Goal: Check status

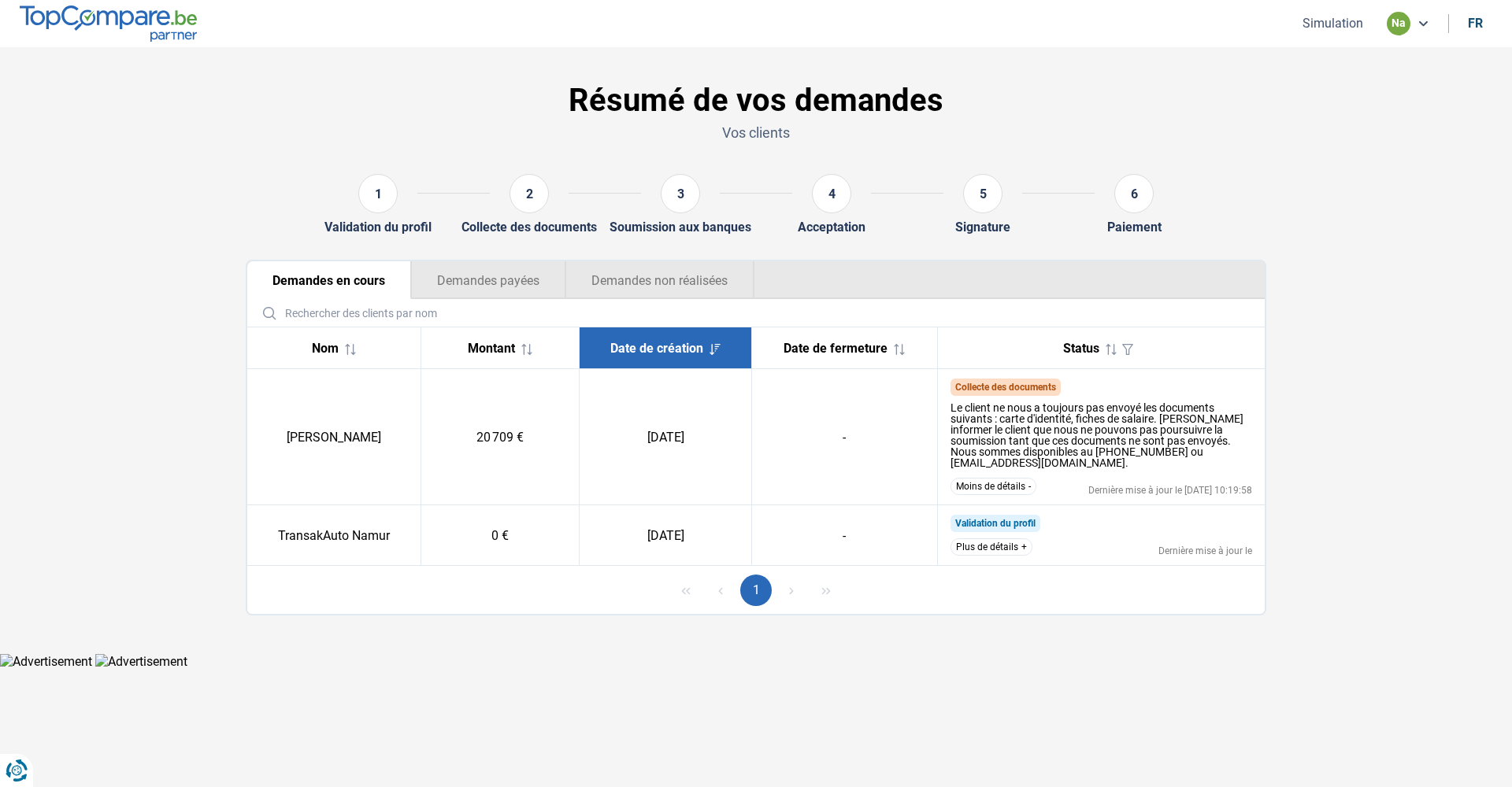
drag, startPoint x: 711, startPoint y: 436, endPoint x: 571, endPoint y: 436, distance: 140.0
click at [571, 436] on tr "VINCENT LENAIN 20 709 € 11/10/2025 - Collecte des documents Le client ne nous a…" at bounding box center [756, 437] width 1017 height 136
click at [628, 437] on td "11/10/2025" at bounding box center [665, 437] width 172 height 136
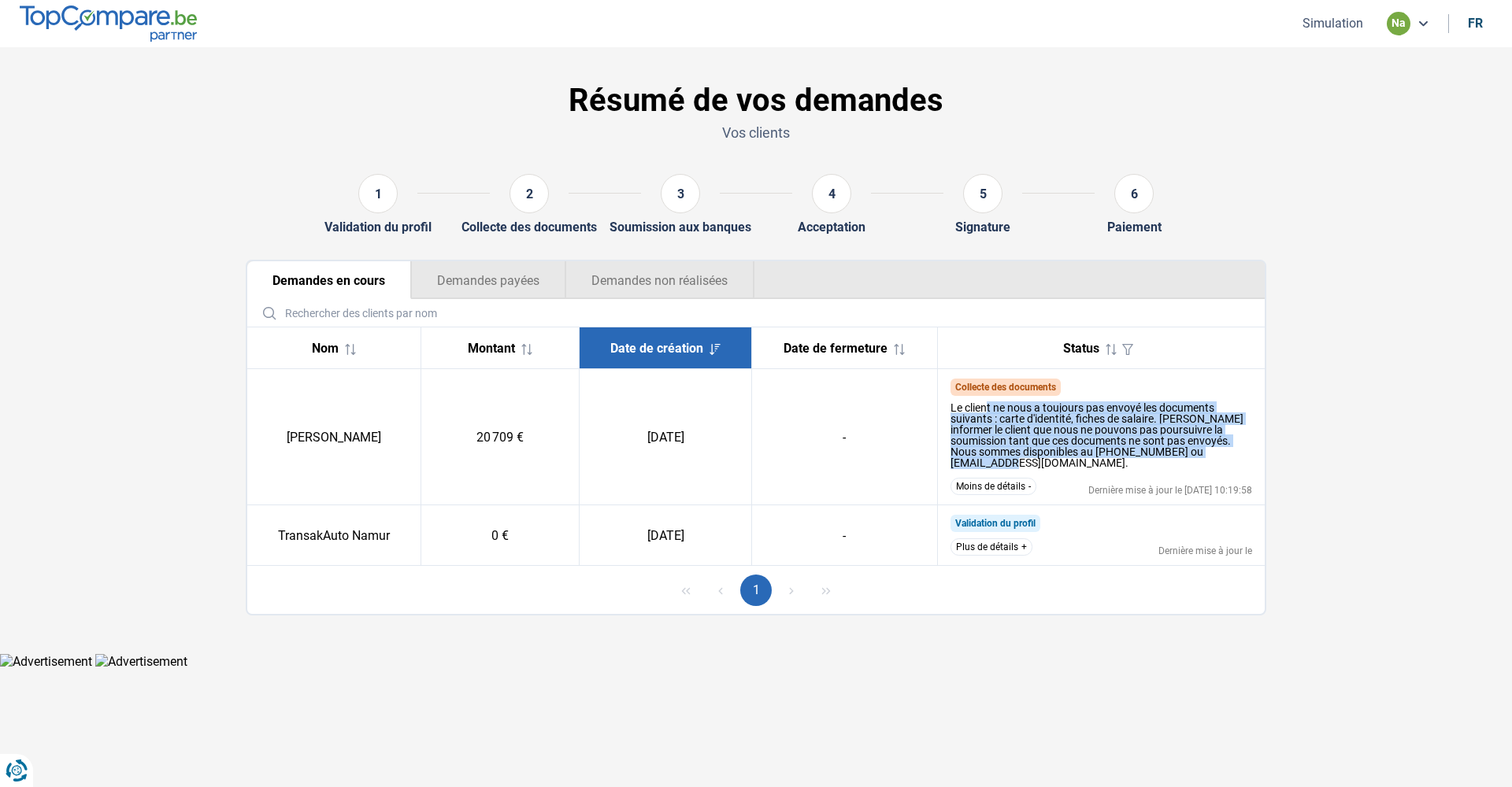
drag, startPoint x: 1198, startPoint y: 450, endPoint x: 986, endPoint y: 412, distance: 215.4
click at [986, 412] on div "Le client ne nous a toujours pas envoyé les documents suivants : carte d'identi…" at bounding box center [1102, 435] width 303 height 66
click at [1002, 406] on div "Le client ne nous a toujours pas envoyé les documents suivants : carte d'identi…" at bounding box center [1102, 435] width 303 height 66
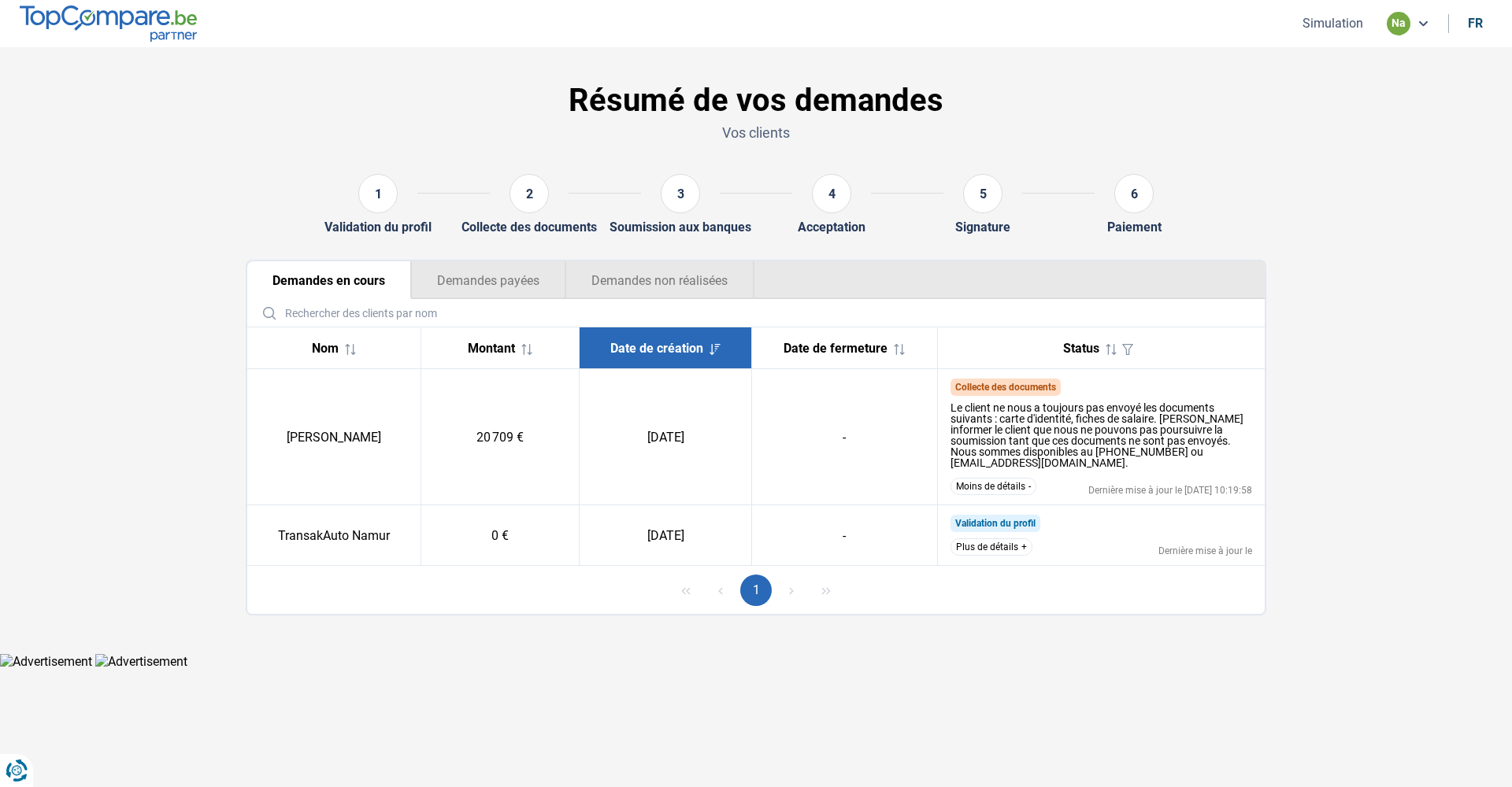
click at [1011, 395] on span "Collecte des documents" at bounding box center [1006, 387] width 111 height 17
click at [509, 276] on button "Demandes payées" at bounding box center [488, 281] width 154 height 38
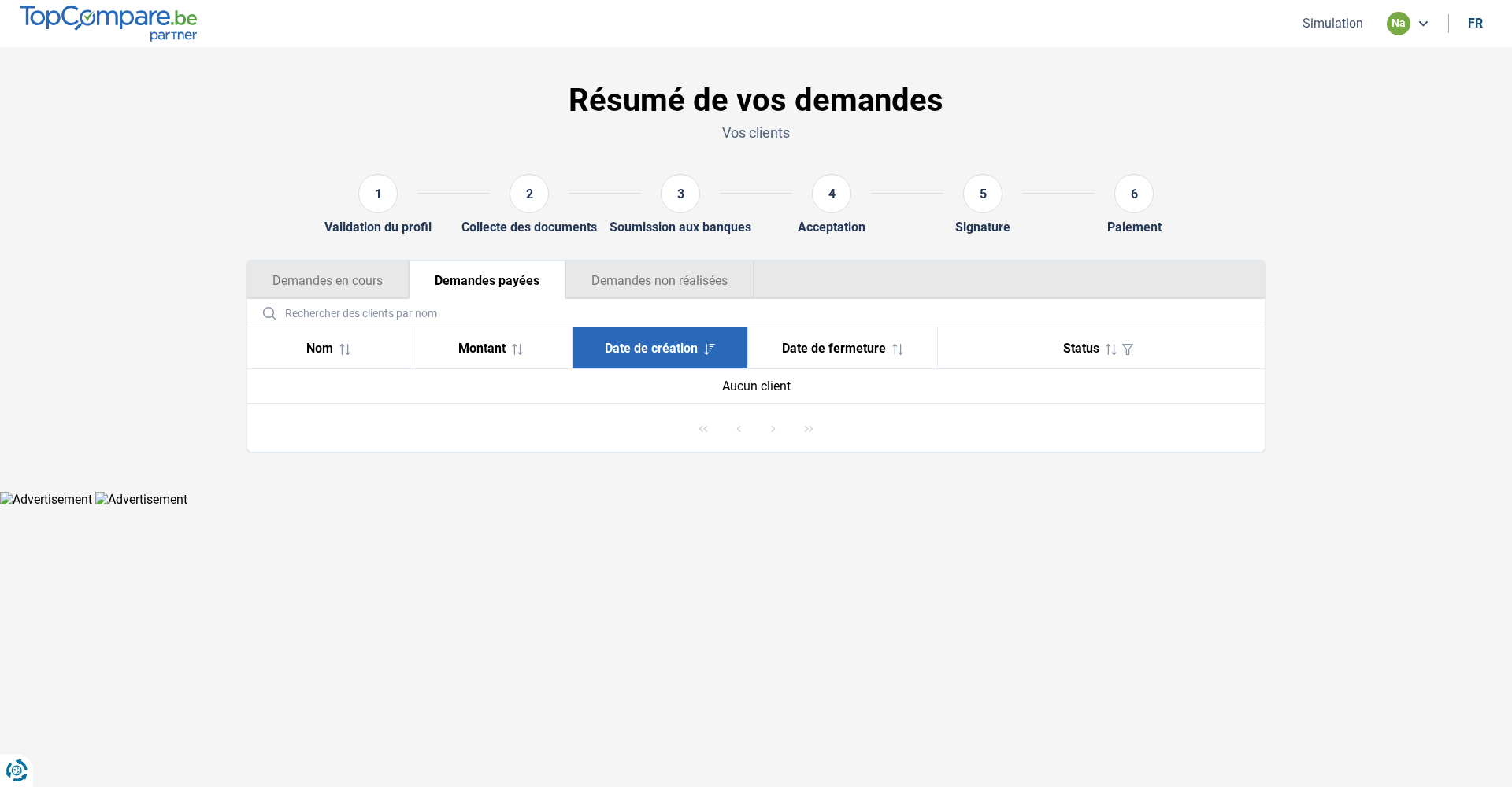
click at [630, 281] on button "Demandes non réalisées" at bounding box center [659, 281] width 189 height 38
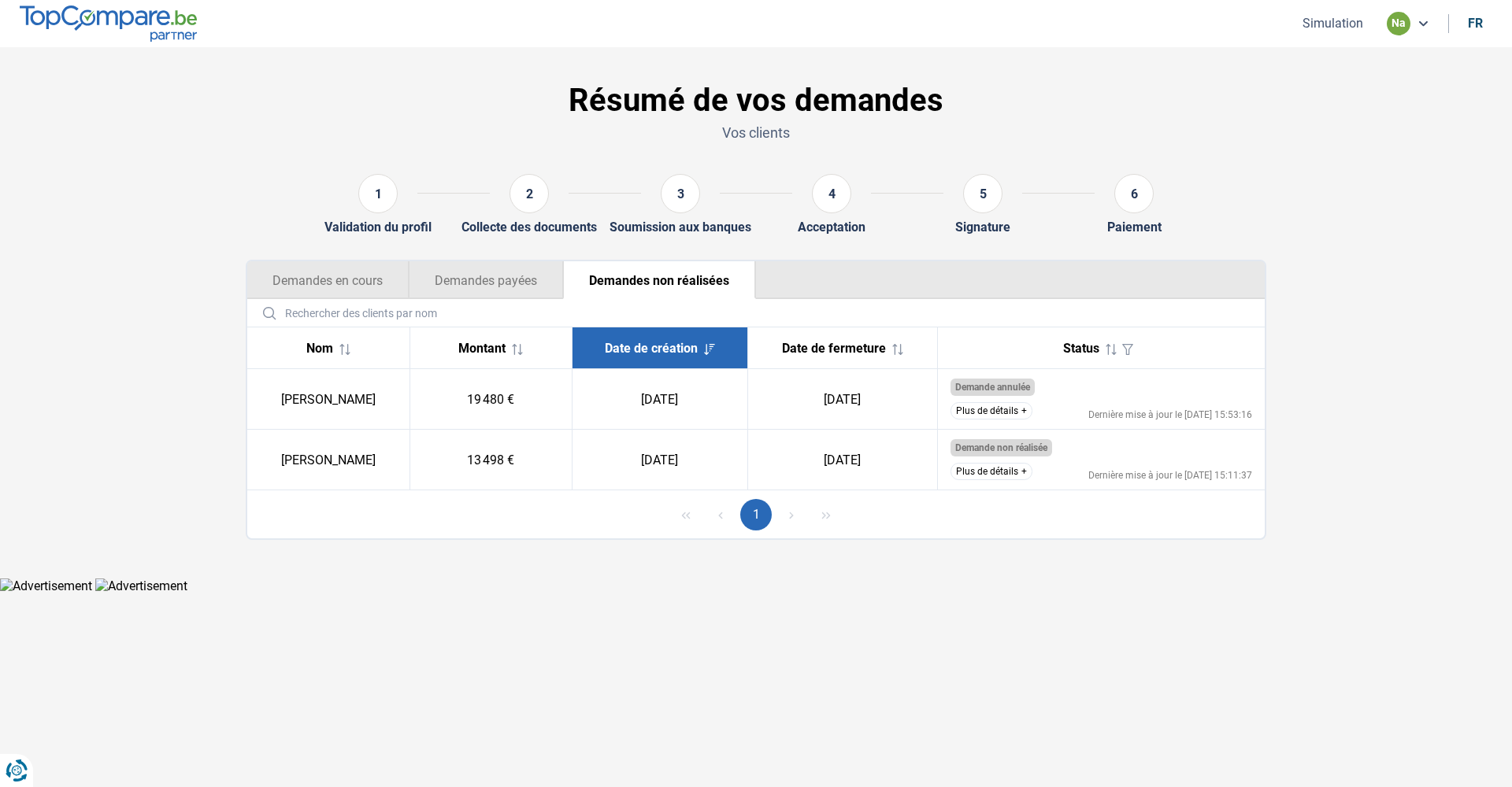
click at [364, 268] on button "Demandes en cours" at bounding box center [328, 281] width 161 height 38
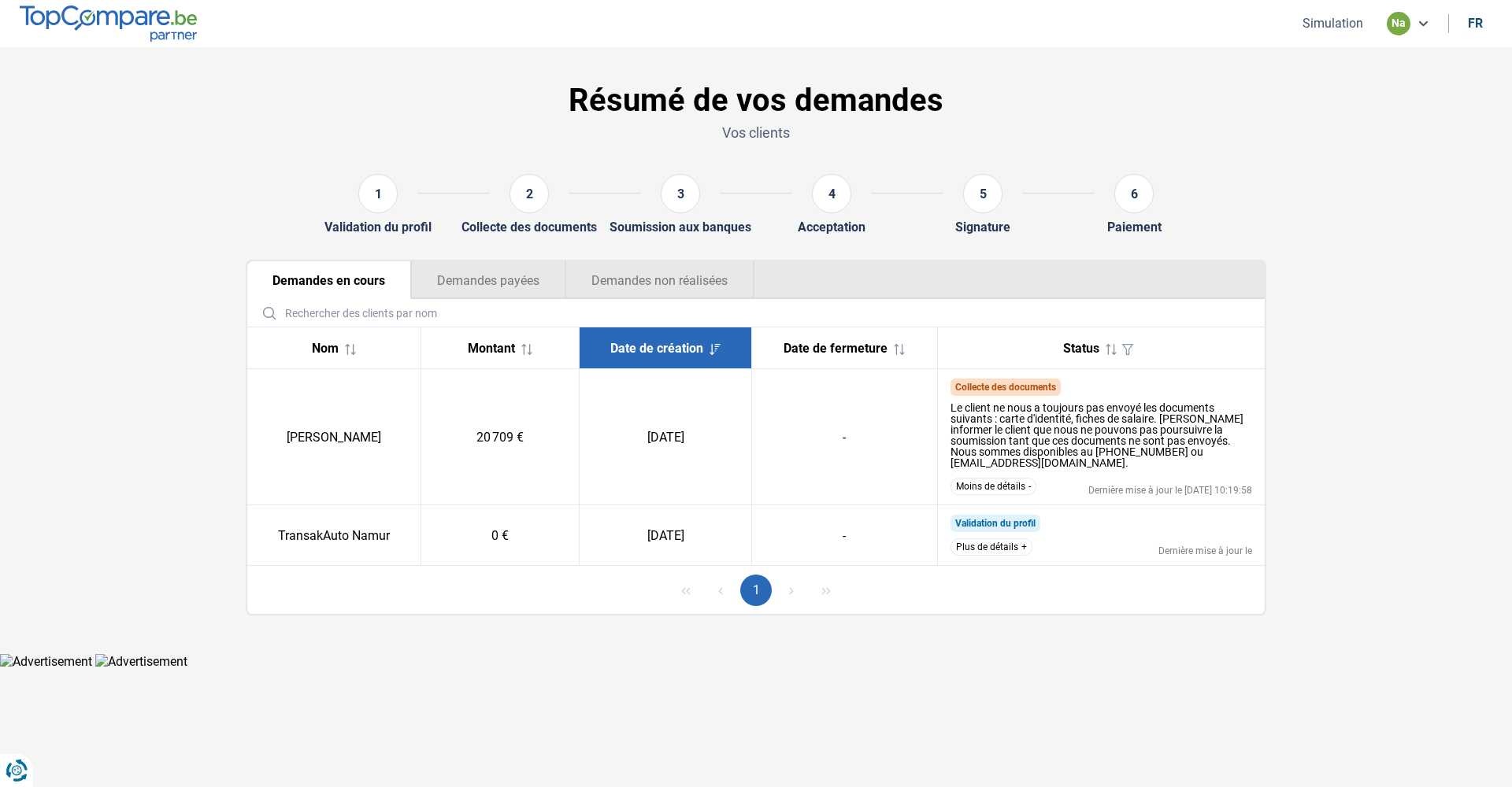
click at [635, 274] on button "Demandes non réalisées" at bounding box center [659, 281] width 189 height 38
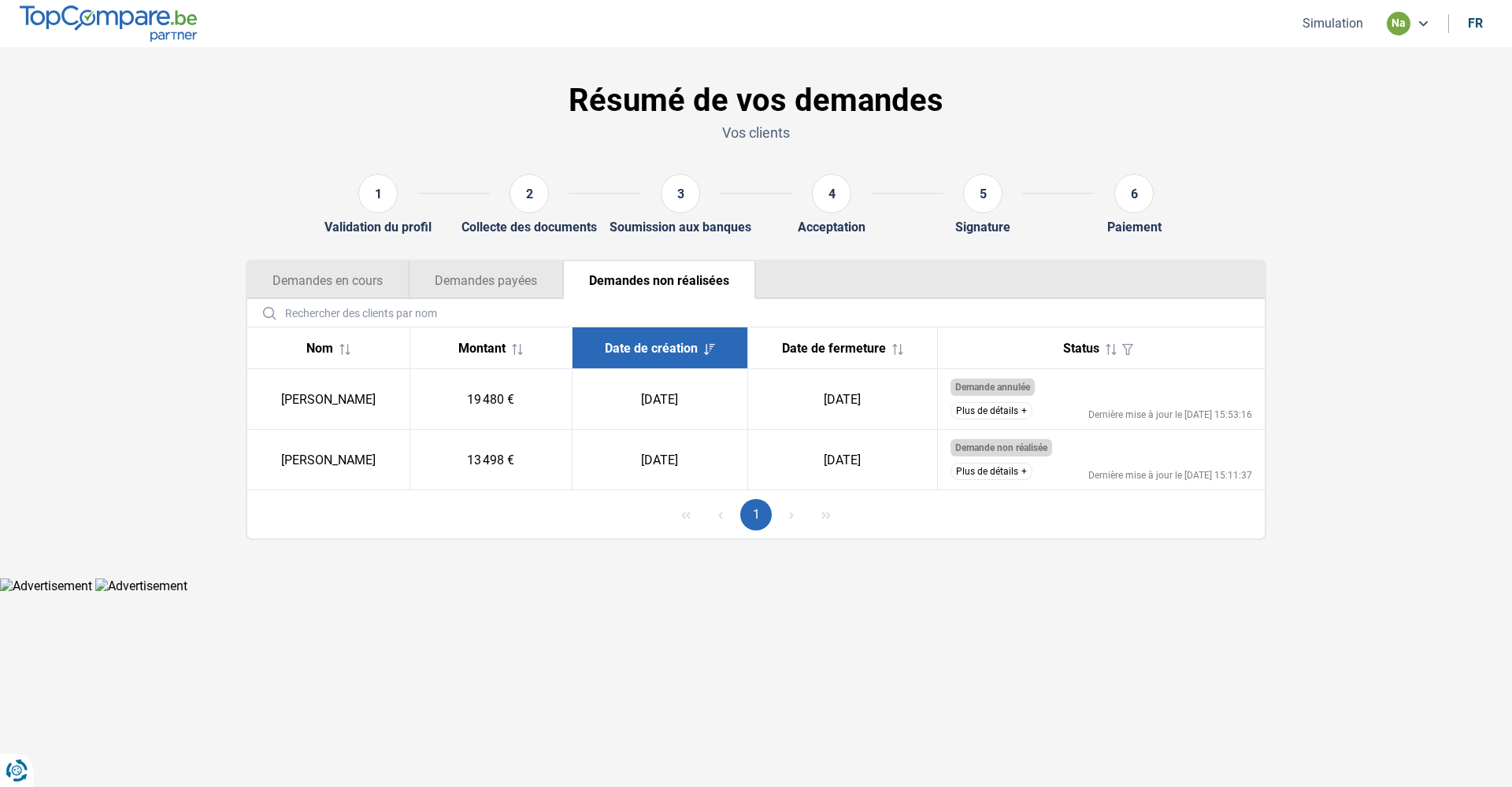
click at [325, 280] on button "Demandes en cours" at bounding box center [328, 281] width 161 height 38
